Goal: Transaction & Acquisition: Purchase product/service

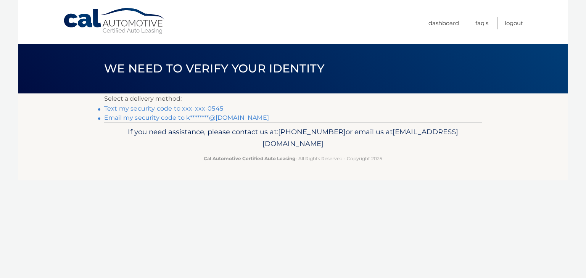
click at [236, 117] on link "Email my security code to k********@[DOMAIN_NAME]" at bounding box center [186, 117] width 165 height 7
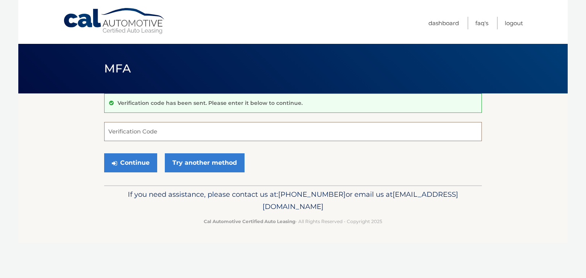
drag, startPoint x: 119, startPoint y: 127, endPoint x: 142, endPoint y: 118, distance: 24.8
click at [120, 127] on input "Verification Code" at bounding box center [292, 131] width 377 height 19
type input "104857"
click at [135, 160] on button "Continue" at bounding box center [130, 162] width 53 height 19
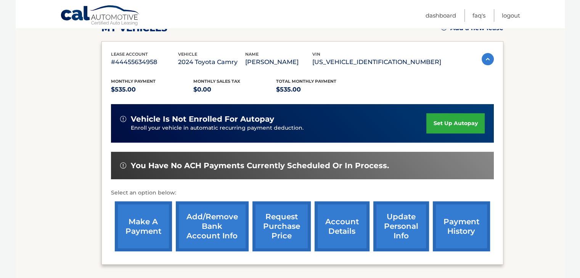
scroll to position [119, 0]
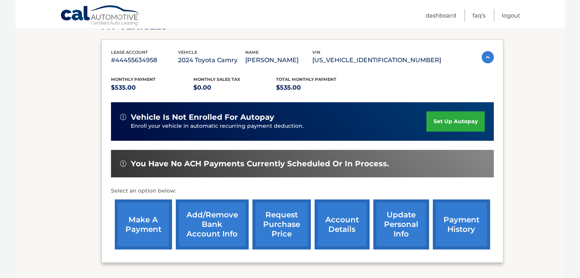
click at [147, 229] on link "make a payment" at bounding box center [143, 224] width 57 height 50
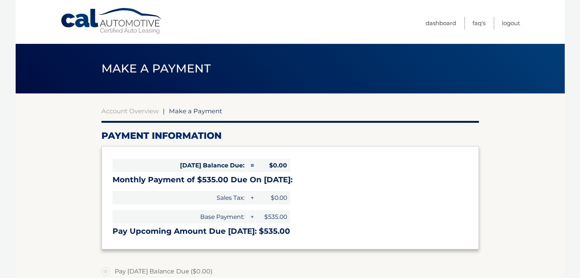
select select "MDkzZmZkNTYtZDIwZC00NjM5LTg5MWMtNmYxYjIzODgzOTZh"
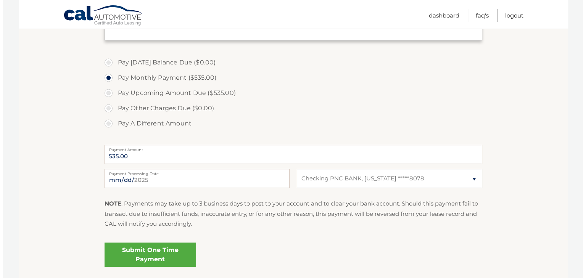
scroll to position [209, 0]
click at [153, 255] on link "Submit One Time Payment" at bounding box center [147, 254] width 92 height 24
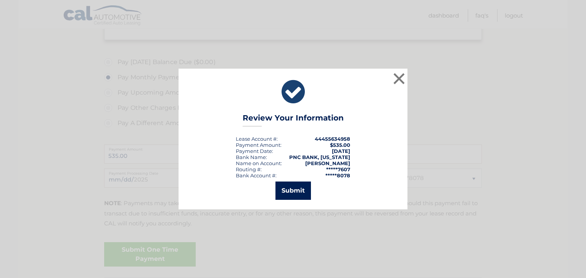
click at [293, 186] on button "Submit" at bounding box center [292, 190] width 35 height 18
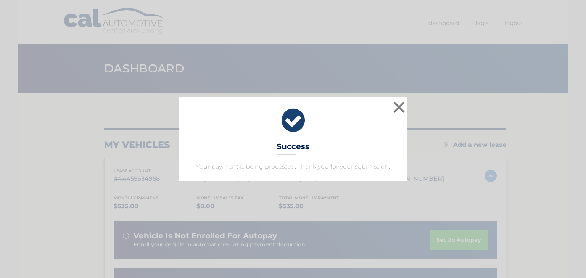
click at [387, 105] on div "× Success Your payment is being processed. Thank you for your submission." at bounding box center [292, 138] width 229 height 83
click at [396, 104] on button "×" at bounding box center [398, 107] width 15 height 15
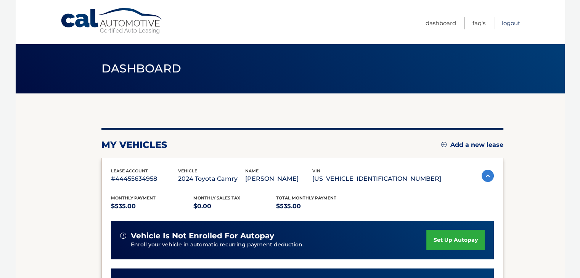
click at [512, 22] on link "Logout" at bounding box center [511, 23] width 18 height 13
